Goal: Transaction & Acquisition: Purchase product/service

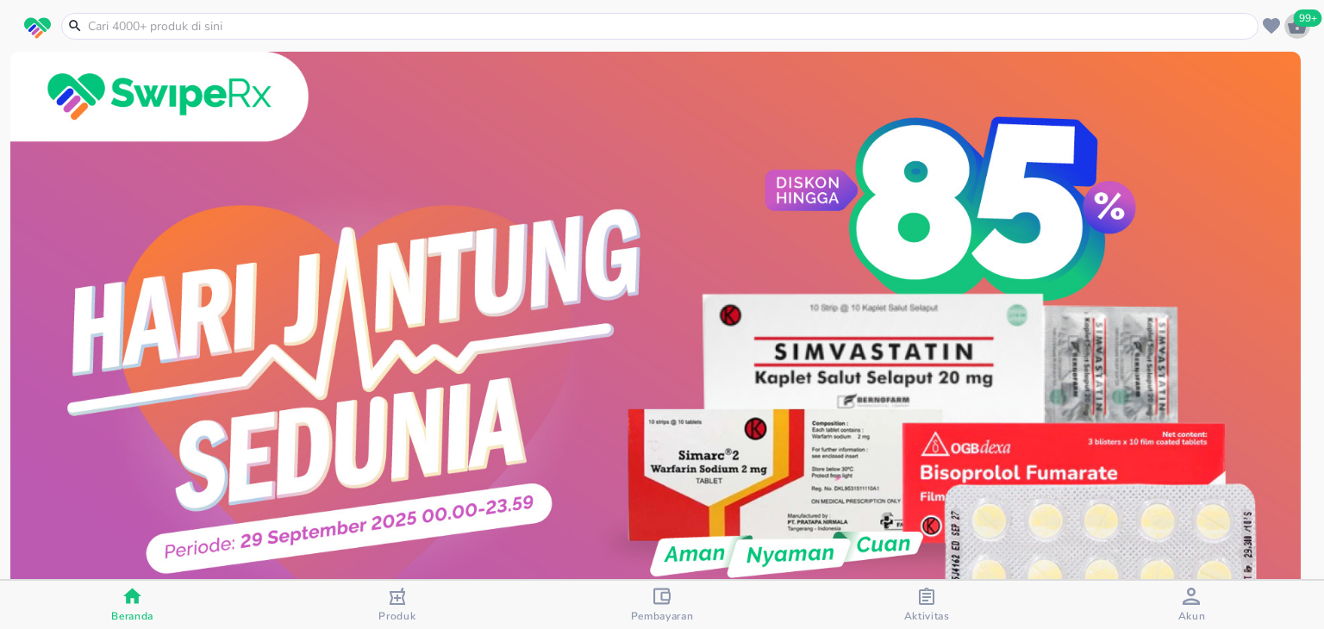
click at [1297, 21] on span "99+" at bounding box center [1308, 17] width 28 height 17
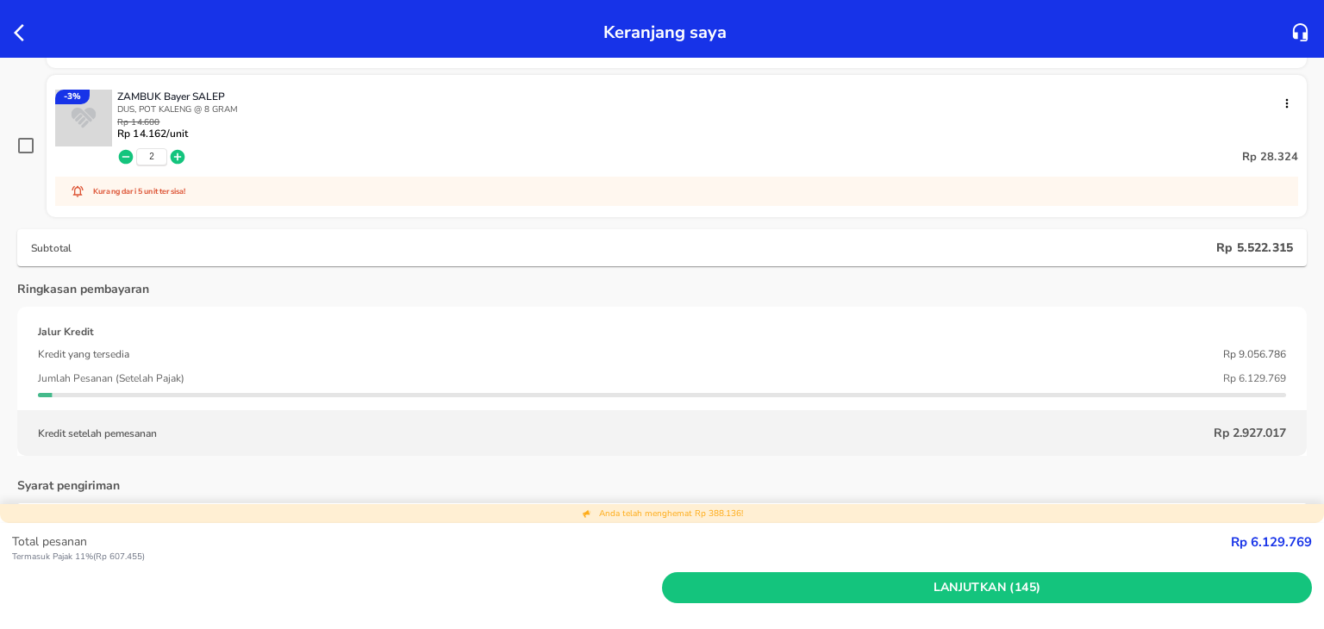
scroll to position [9426, 0]
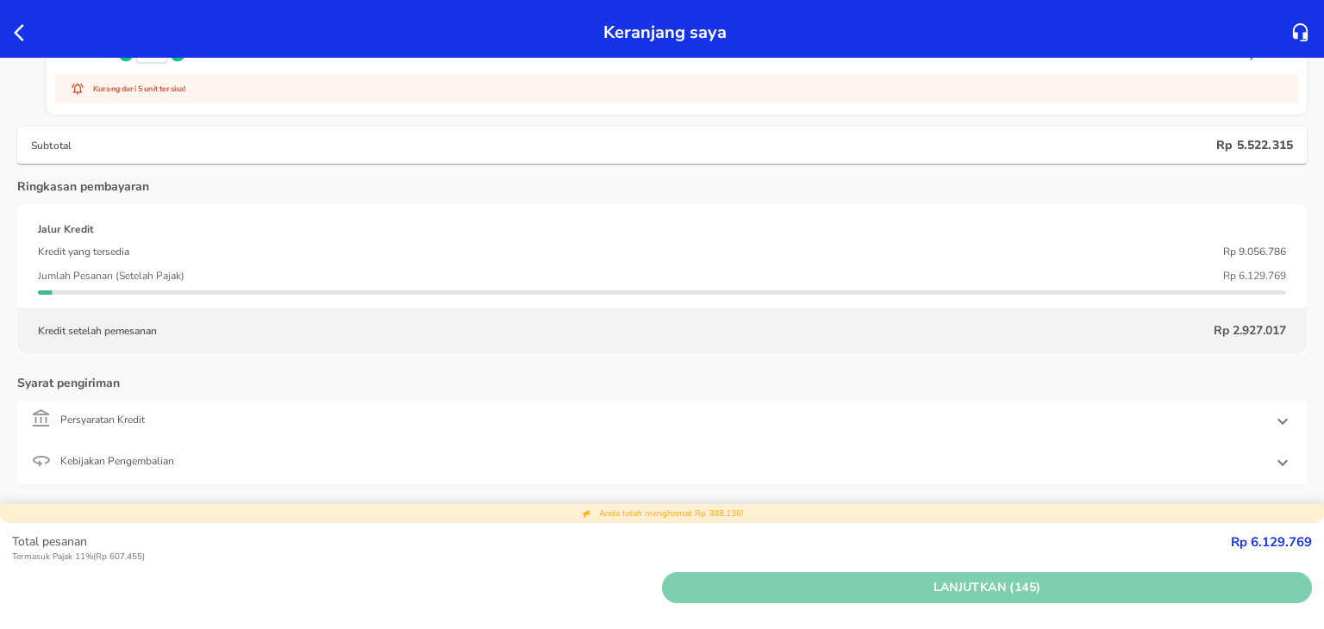
click at [731, 591] on span "Lanjutkan (145)" at bounding box center [987, 589] width 636 height 22
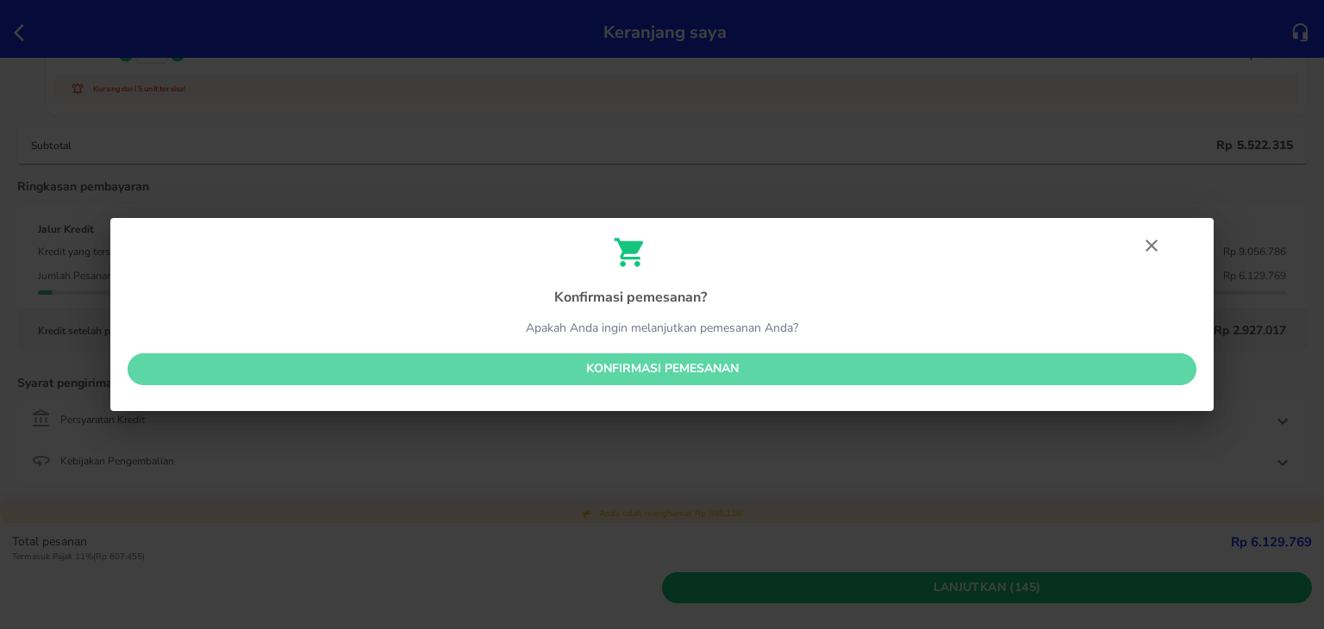
click at [653, 376] on span "Konfirmasi pemesanan" at bounding box center [661, 370] width 1041 height 22
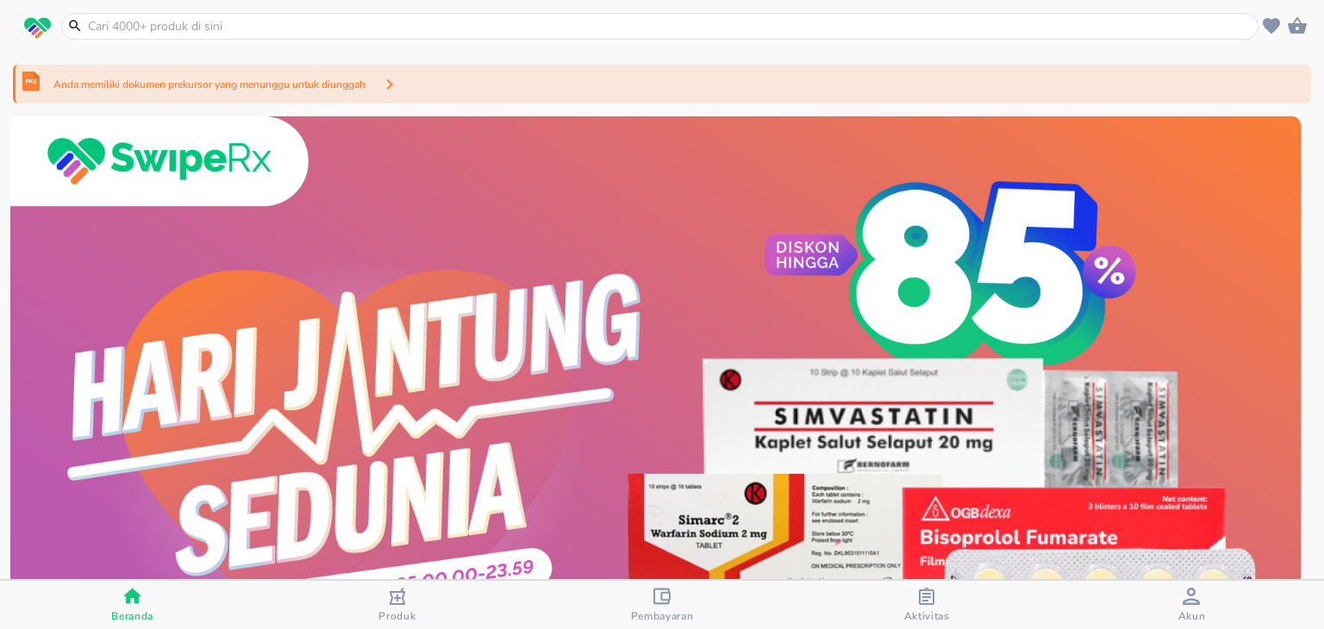
click at [691, 75] on div "Anda memiliki dokumen prekursor yang menunggu untuk diunggah" at bounding box center [662, 84] width 1298 height 39
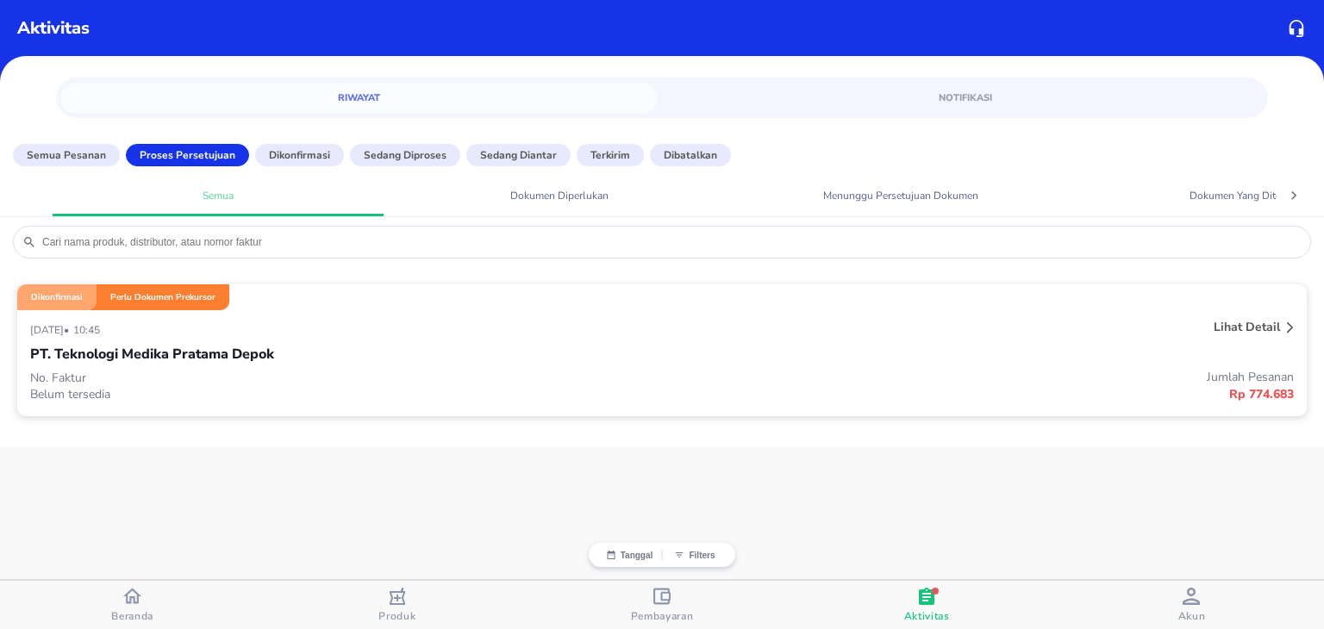
click at [530, 328] on div "29 September 2025 • 10:45" at bounding box center [398, 329] width 737 height 21
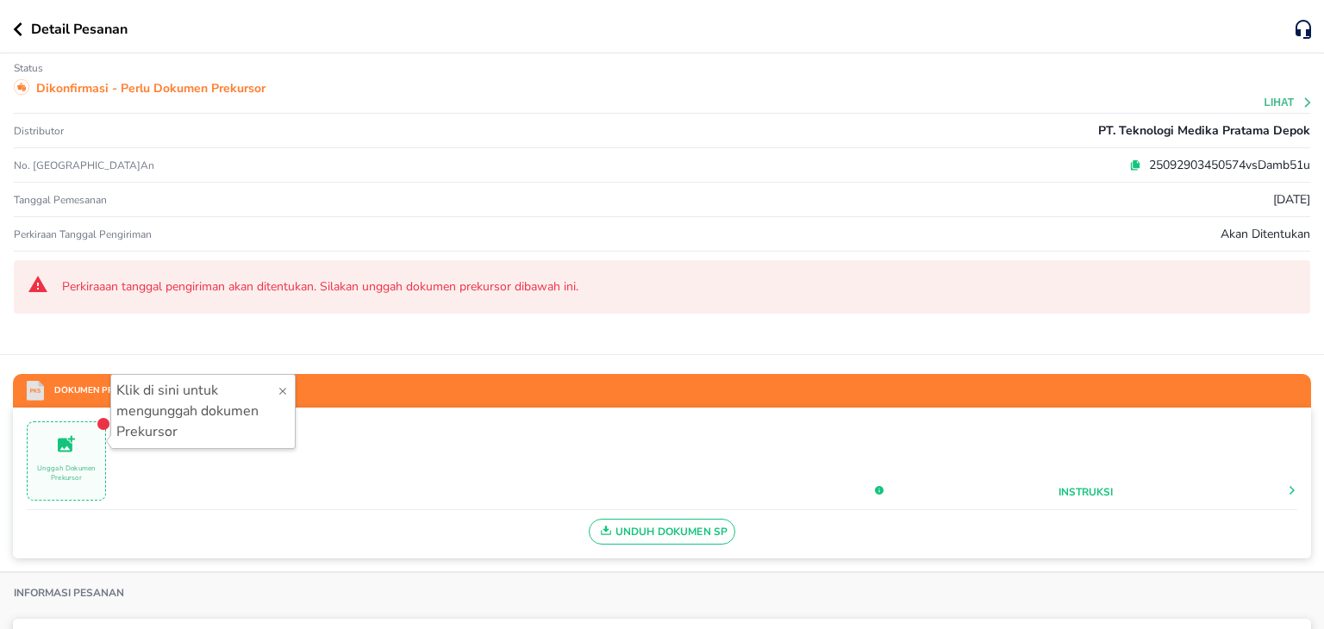
click at [1133, 166] on icon at bounding box center [1136, 163] width 7 height 8
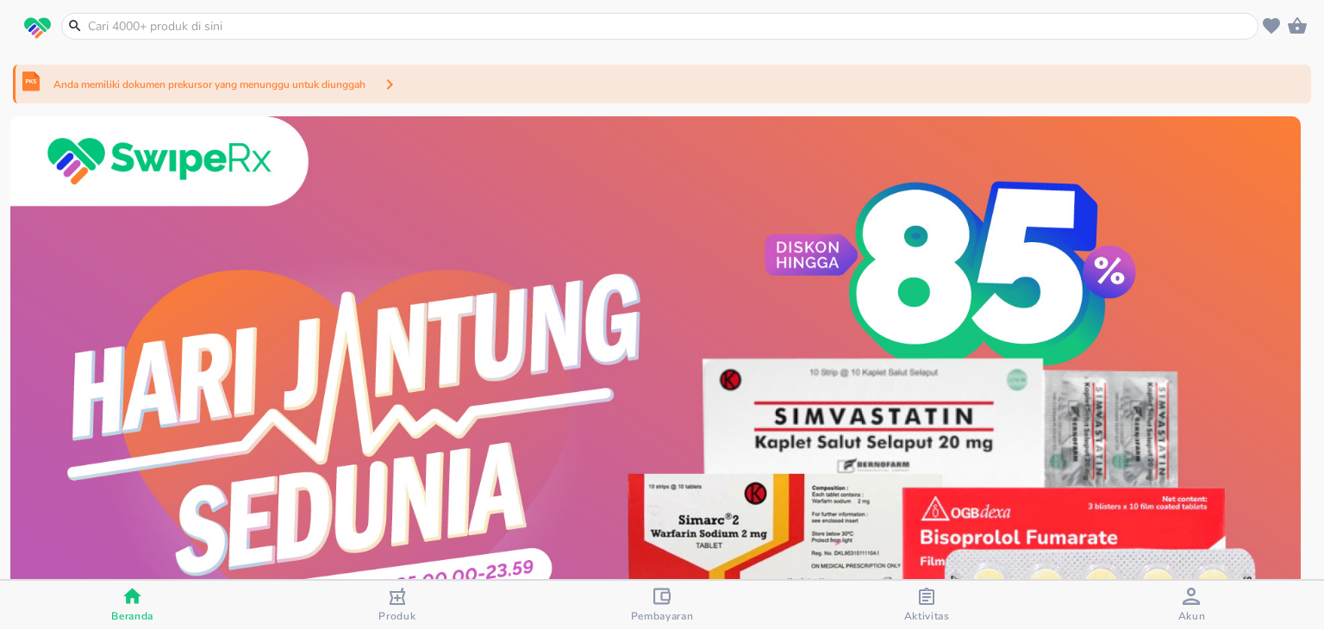
click at [420, 85] on div "Anda memiliki dokumen prekursor yang menunggu untuk diunggah" at bounding box center [662, 84] width 1298 height 39
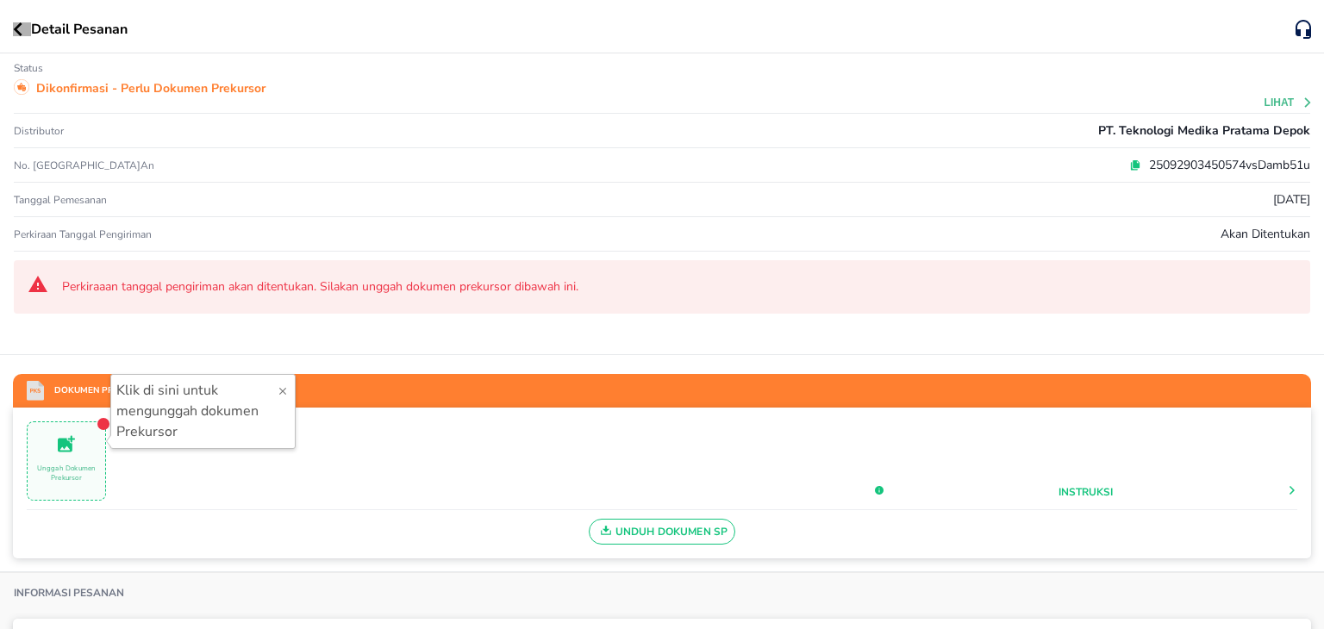
click at [22, 28] on button "button" at bounding box center [22, 29] width 18 height 14
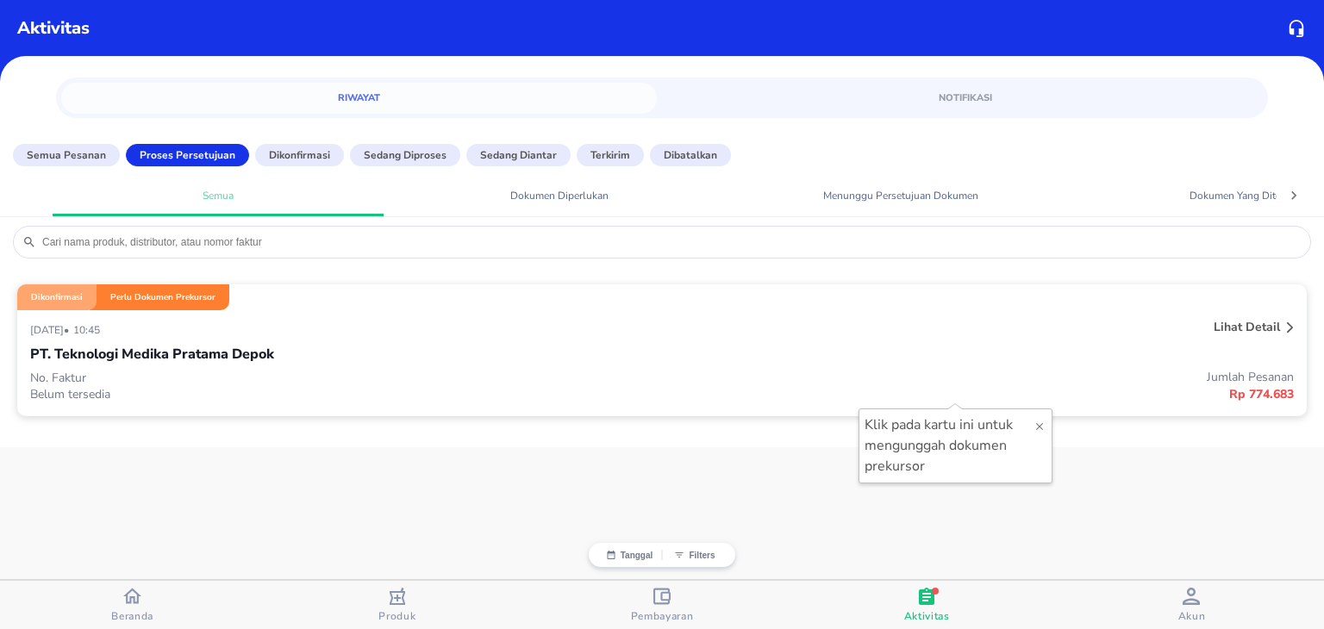
click at [525, 347] on div "PT. Teknologi Medika Pratama Depok" at bounding box center [662, 354] width 1264 height 29
click at [361, 351] on div "PT. Teknologi Medika Pratama Depok" at bounding box center [662, 354] width 1264 height 29
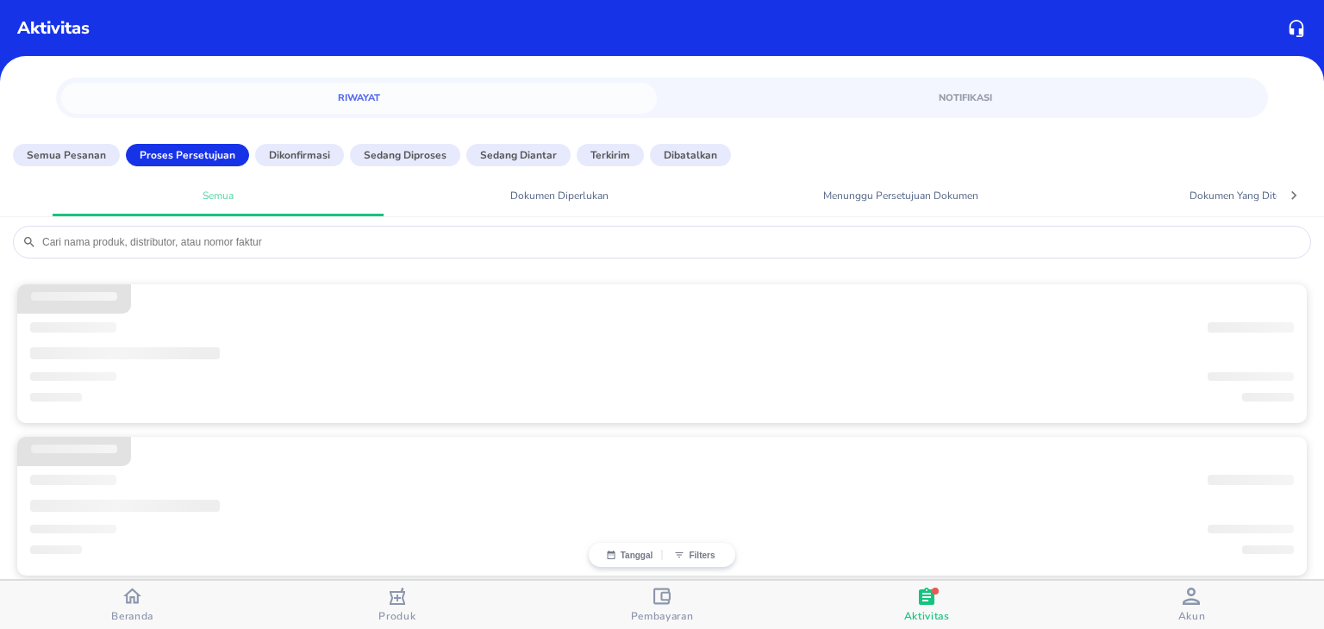
click at [361, 351] on div "‌" at bounding box center [662, 354] width 1264 height 29
click at [1159, 599] on span "Akun" at bounding box center [1192, 605] width 254 height 35
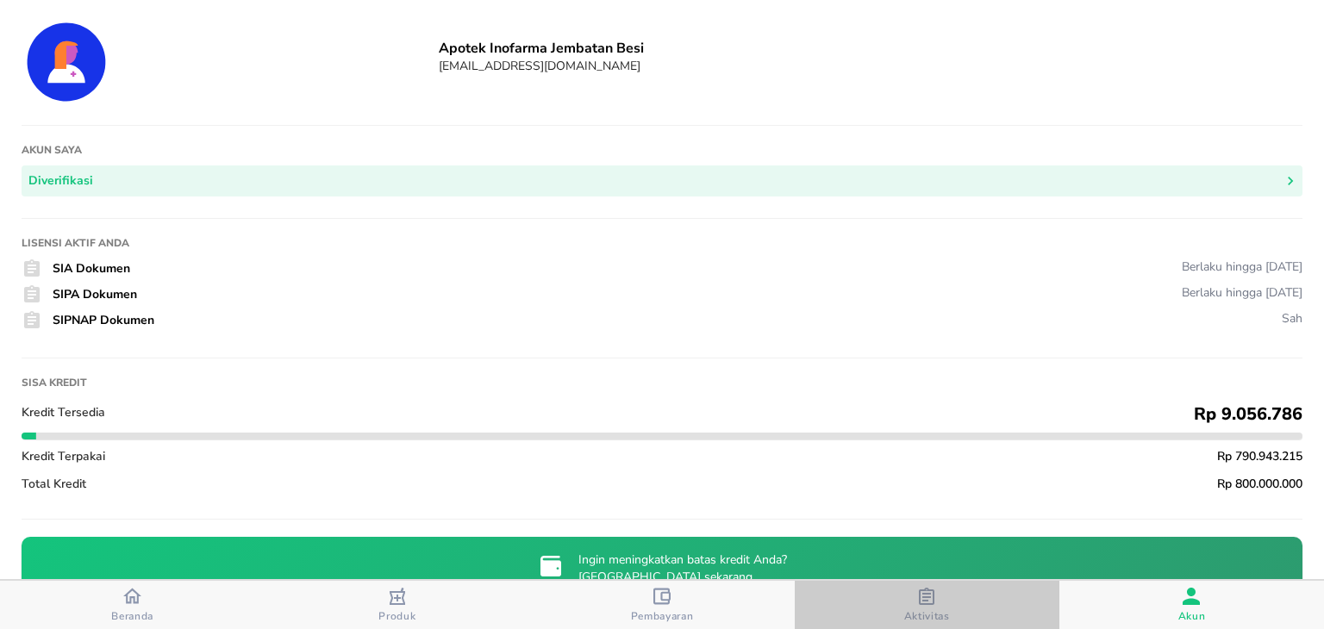
click at [927, 604] on div "button" at bounding box center [926, 599] width 17 height 22
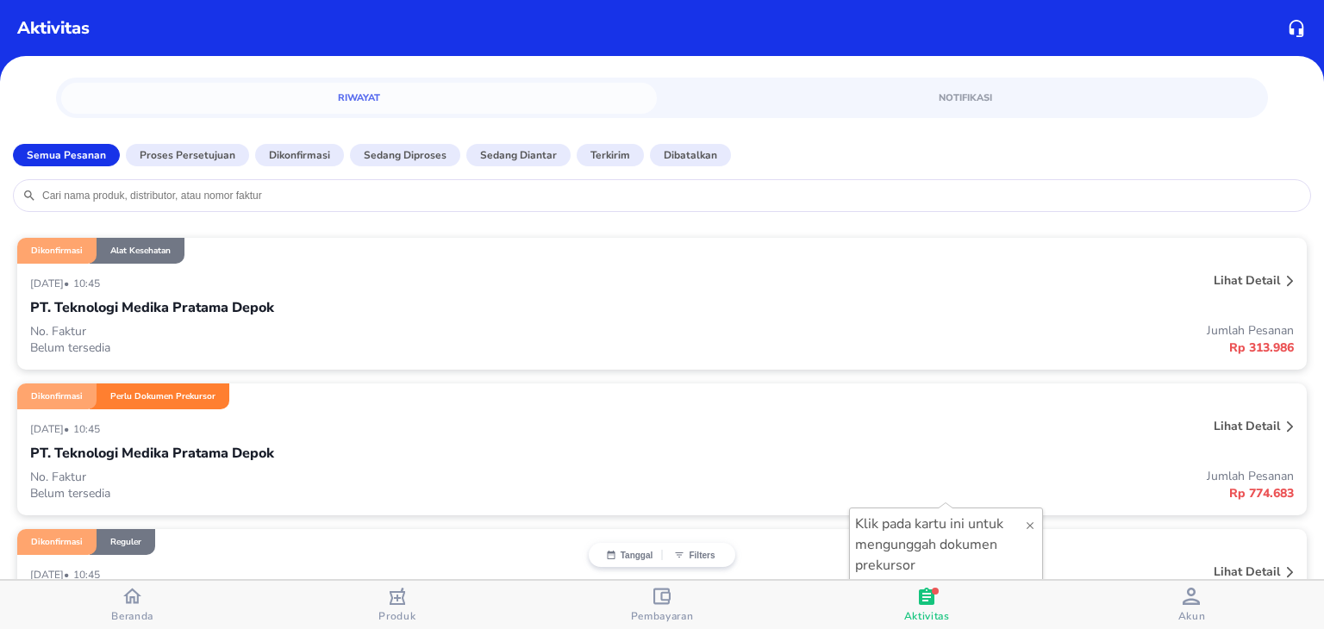
click at [247, 308] on p "PT. Teknologi Medika Pratama Depok" at bounding box center [152, 307] width 244 height 21
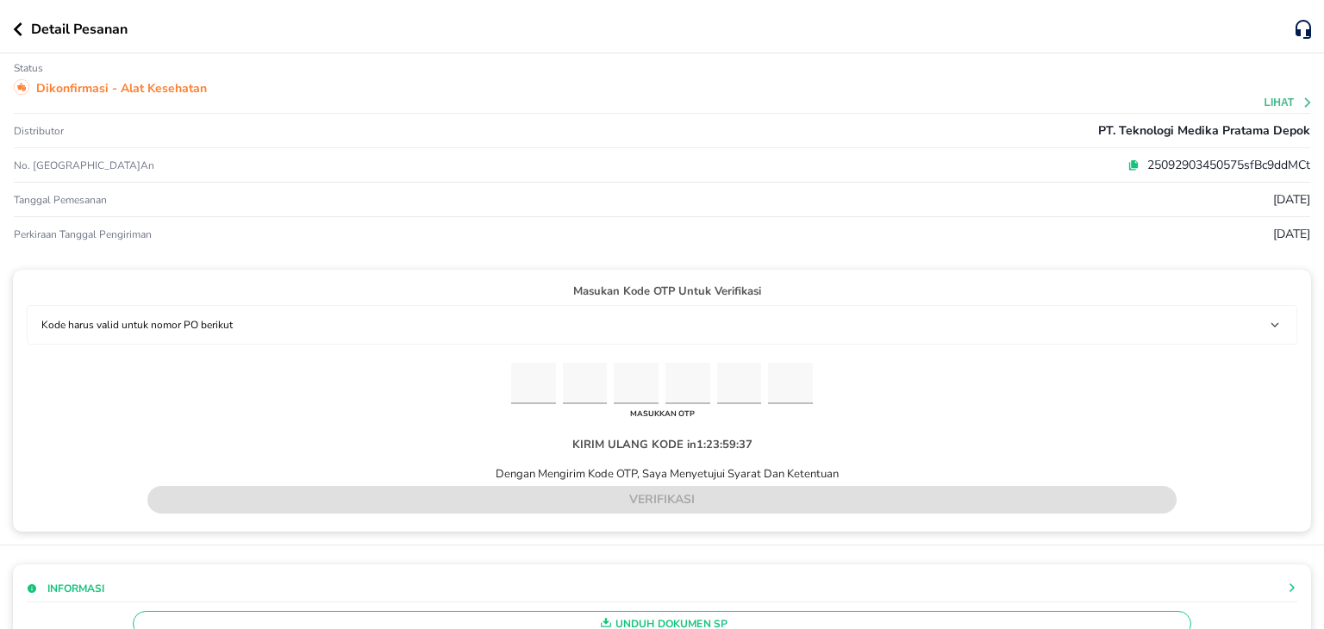
click at [518, 369] on input "Please enter OTP character 1" at bounding box center [533, 384] width 45 height 42
paste input "8"
type input "8"
type input "9"
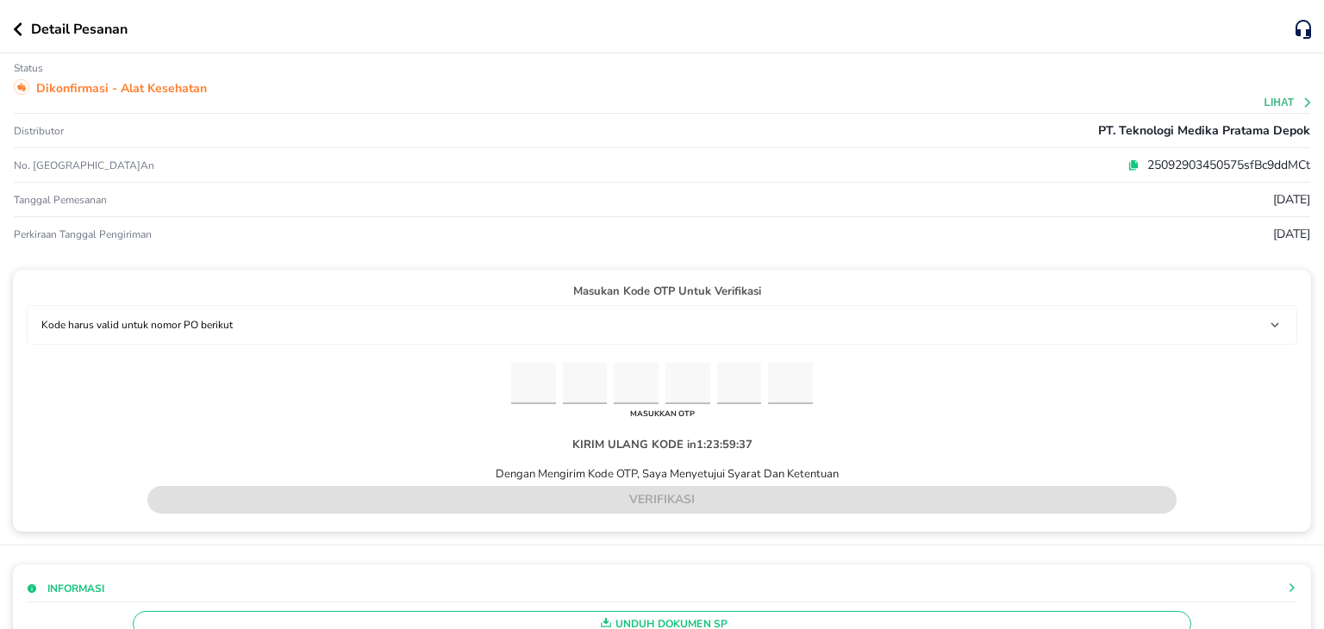
type input "9"
type input "8"
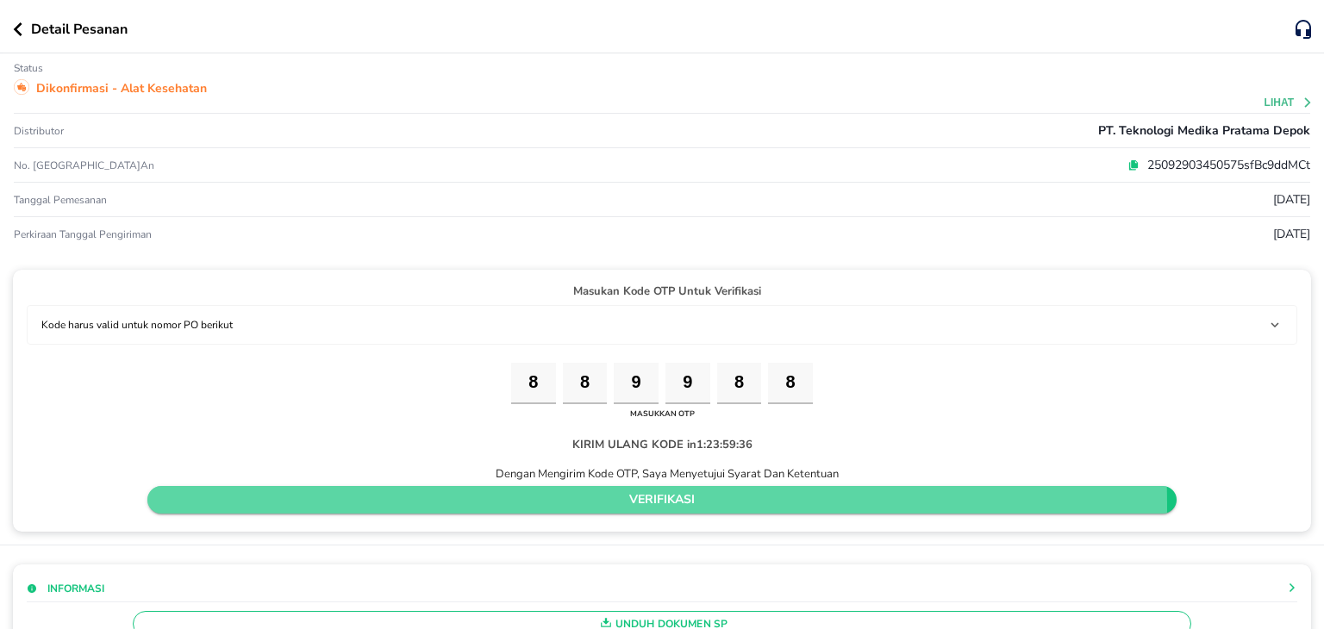
click at [522, 503] on span "verifikasi" at bounding box center [662, 501] width 1002 height 22
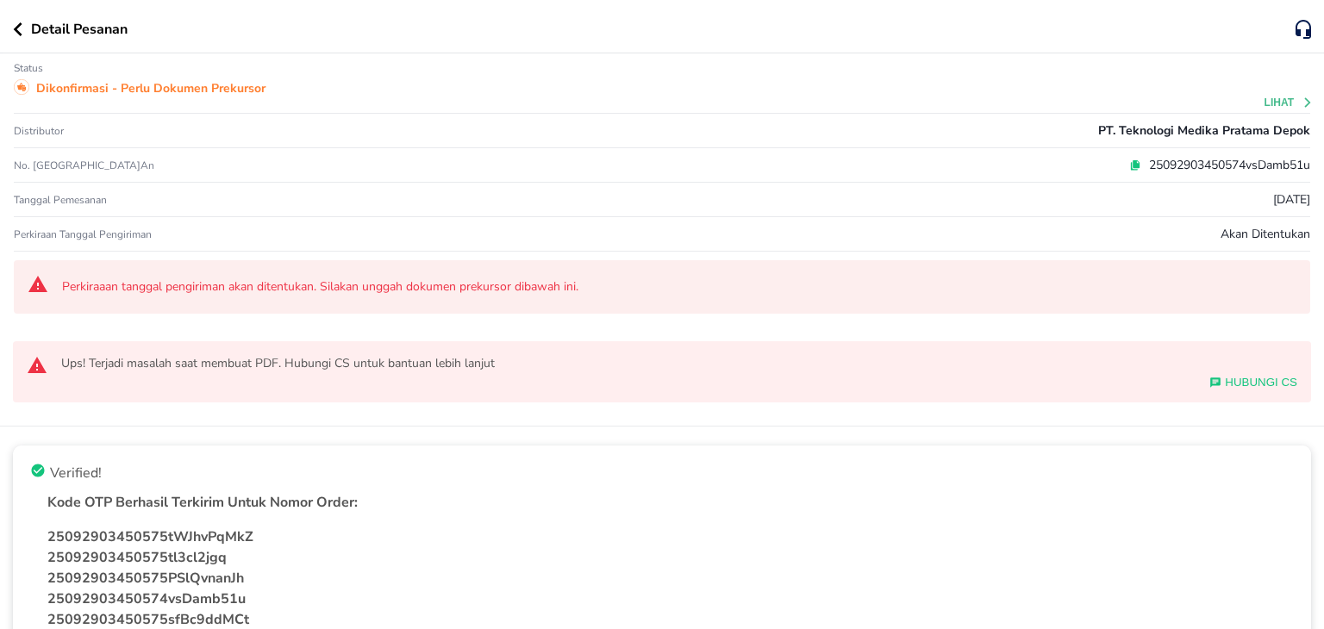
click at [16, 42] on div "Detail Pesanan" at bounding box center [662, 26] width 1324 height 53
click at [20, 33] on icon "button" at bounding box center [18, 29] width 9 height 14
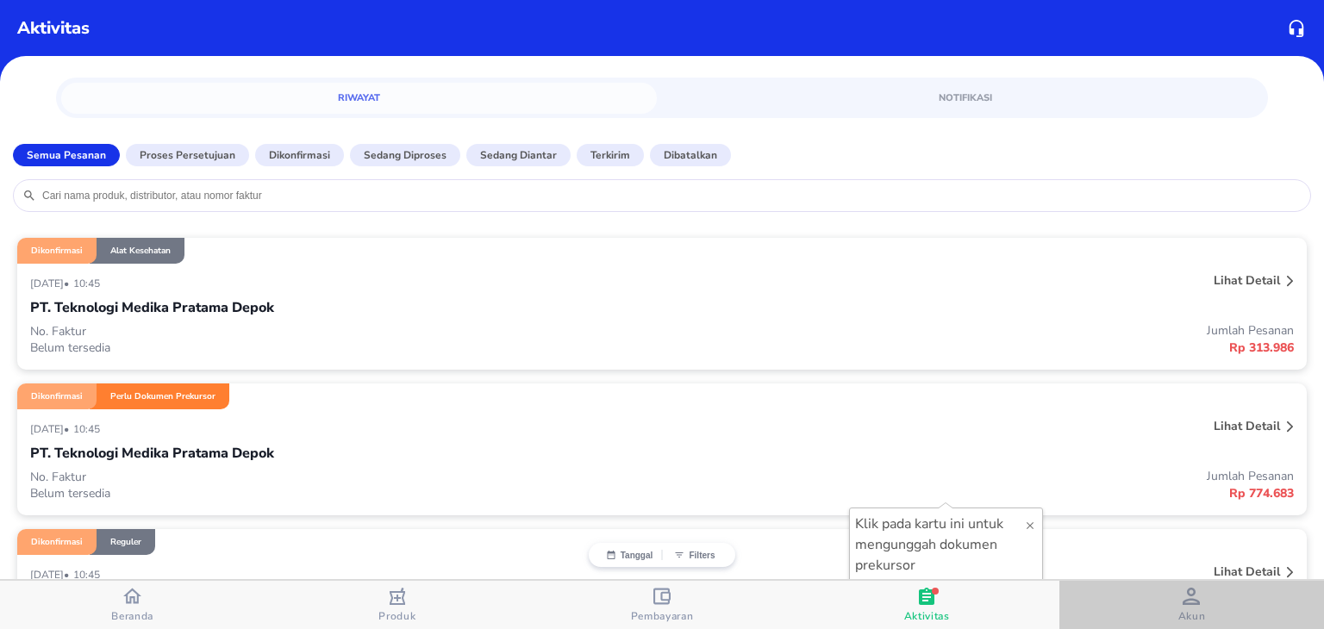
click at [1180, 594] on div "Akun" at bounding box center [1193, 605] width 28 height 35
